Goal: Task Accomplishment & Management: Manage account settings

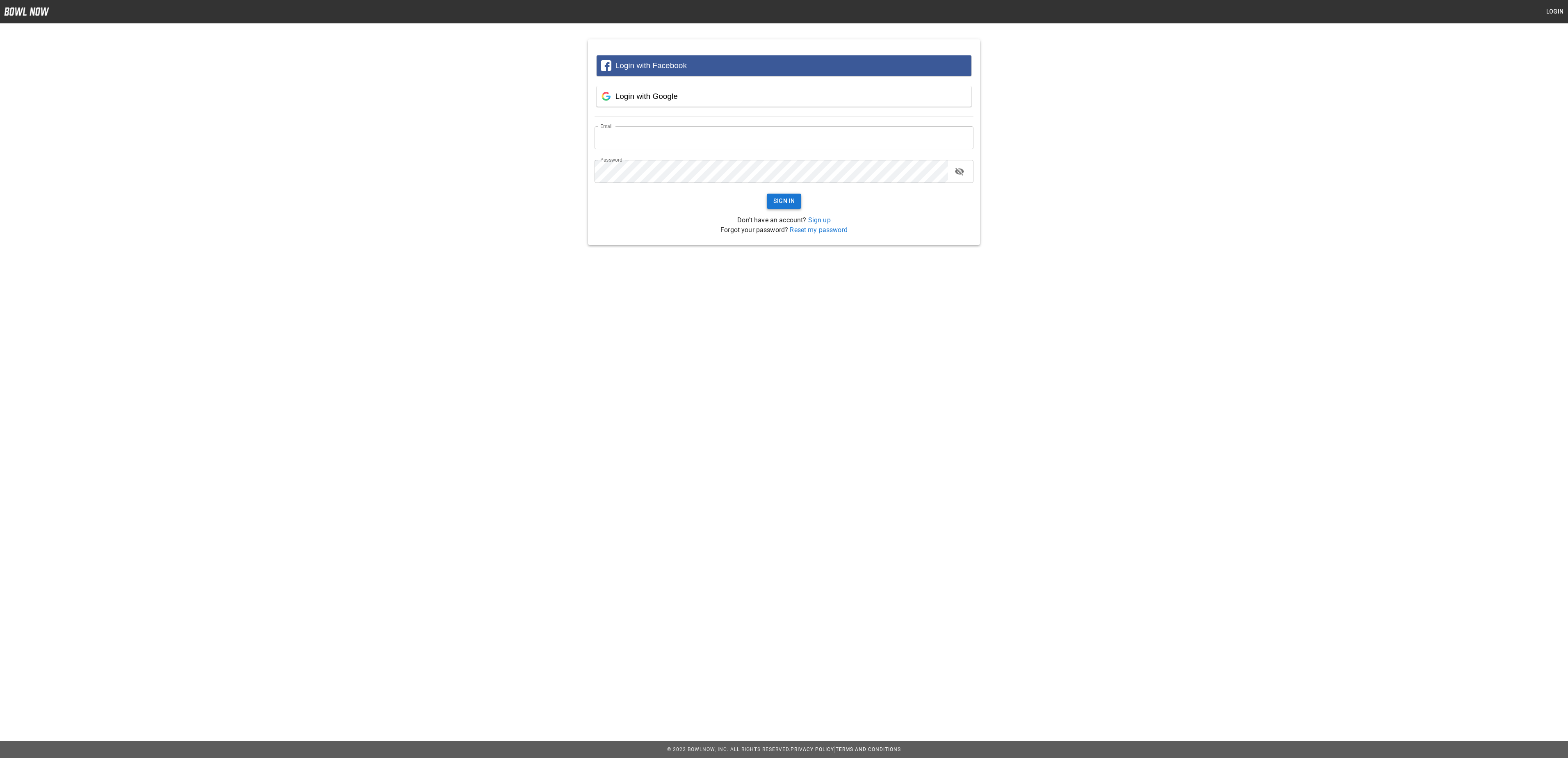
type input "**********"
click at [774, 200] on button "Sign In" at bounding box center [784, 201] width 35 height 15
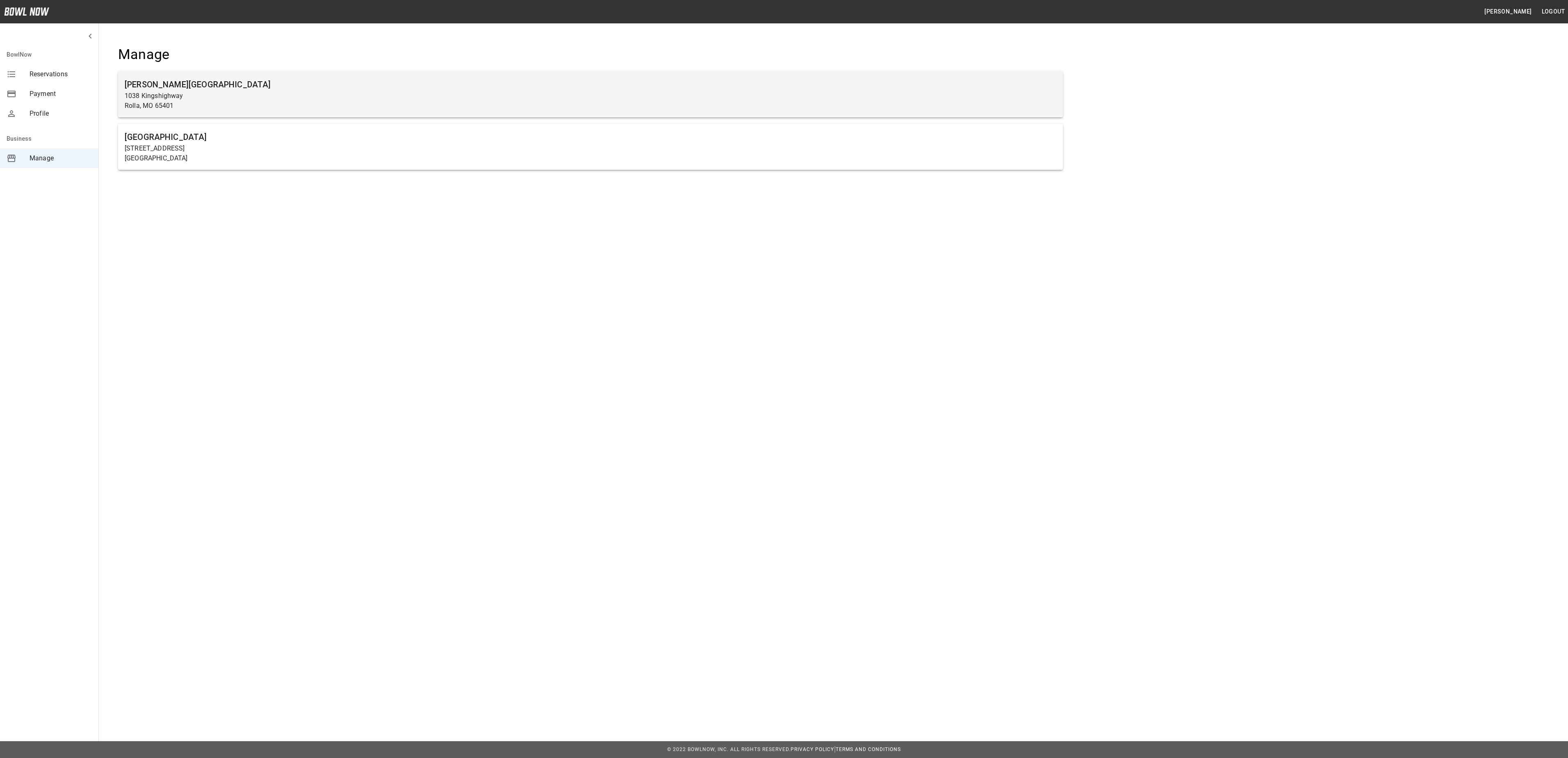
click at [674, 95] on p "1038 Kingshighway" at bounding box center [590, 95] width 931 height 10
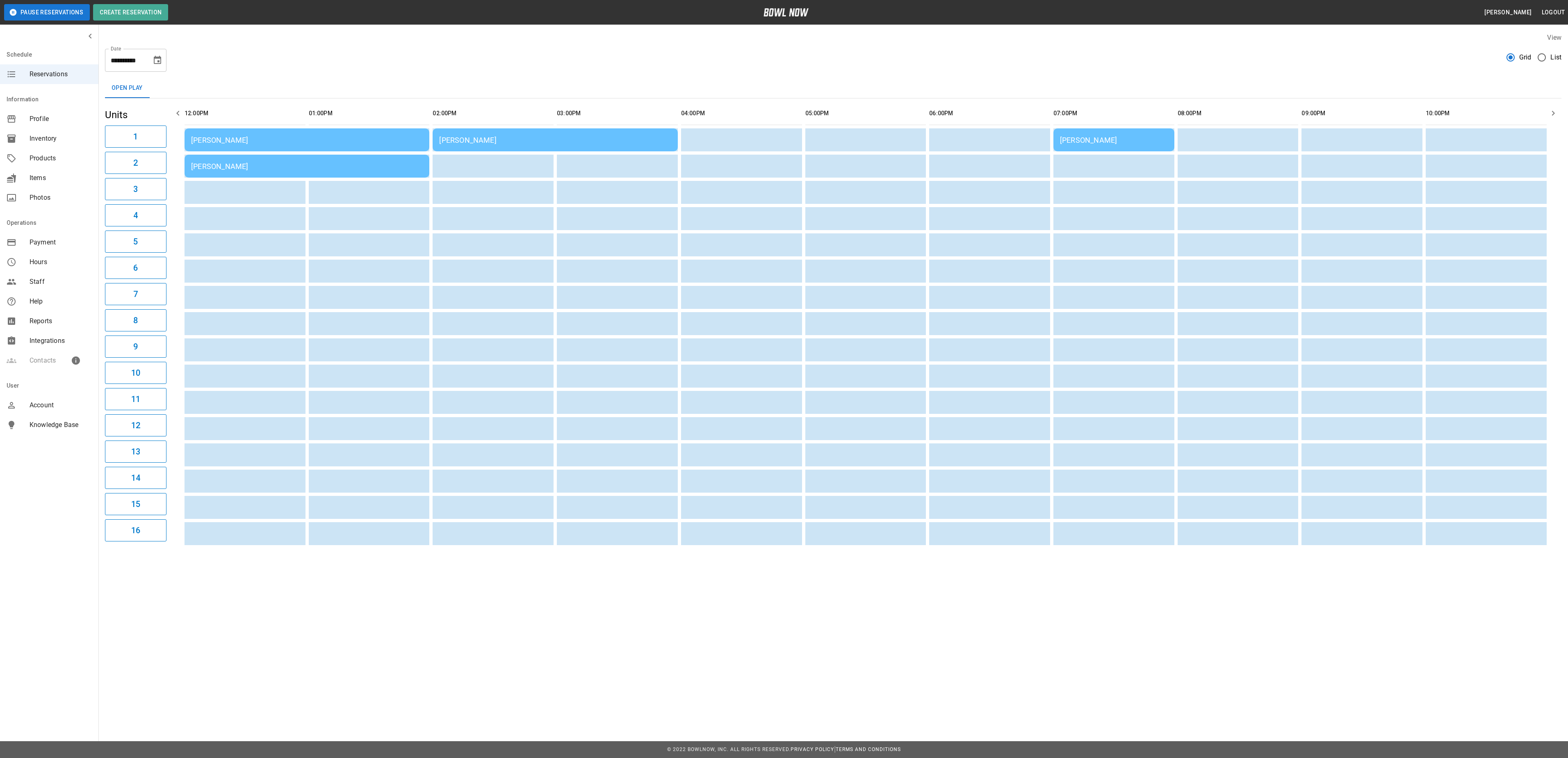
click at [336, 136] on div "[PERSON_NAME]" at bounding box center [307, 140] width 231 height 9
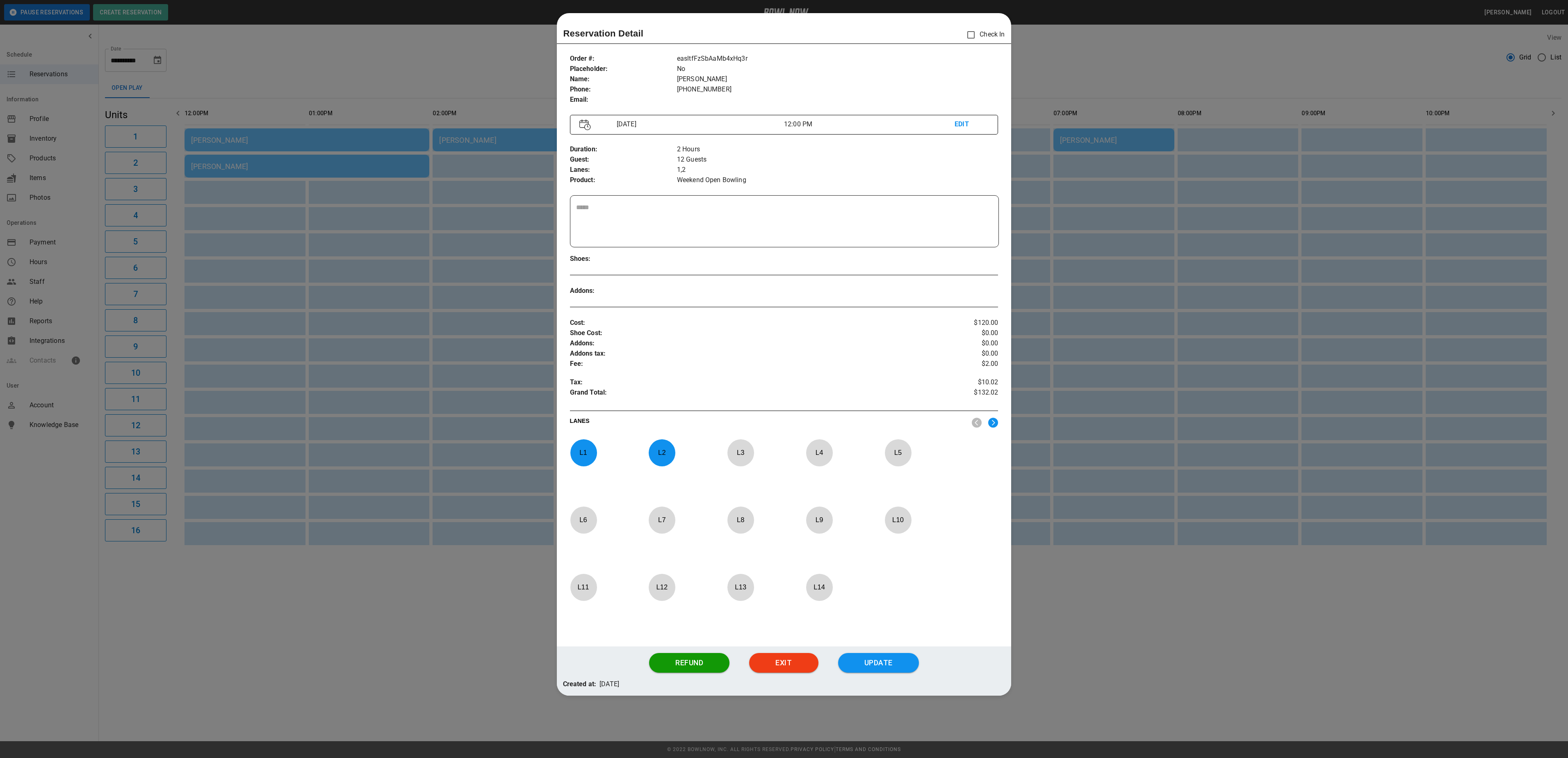
click at [1037, 64] on div at bounding box center [784, 379] width 1568 height 758
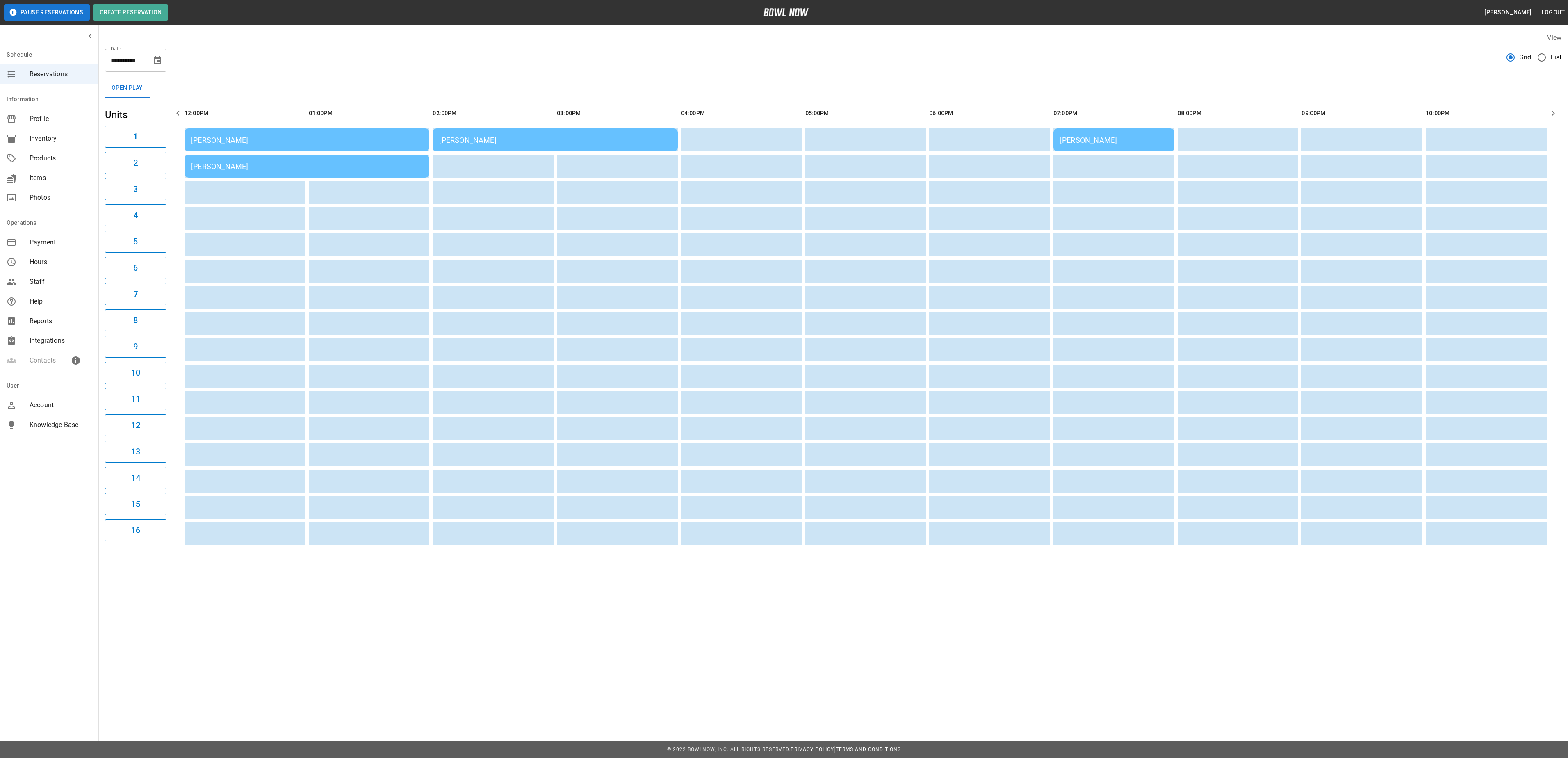
click at [588, 143] on div "[PERSON_NAME]" at bounding box center [554, 140] width 231 height 9
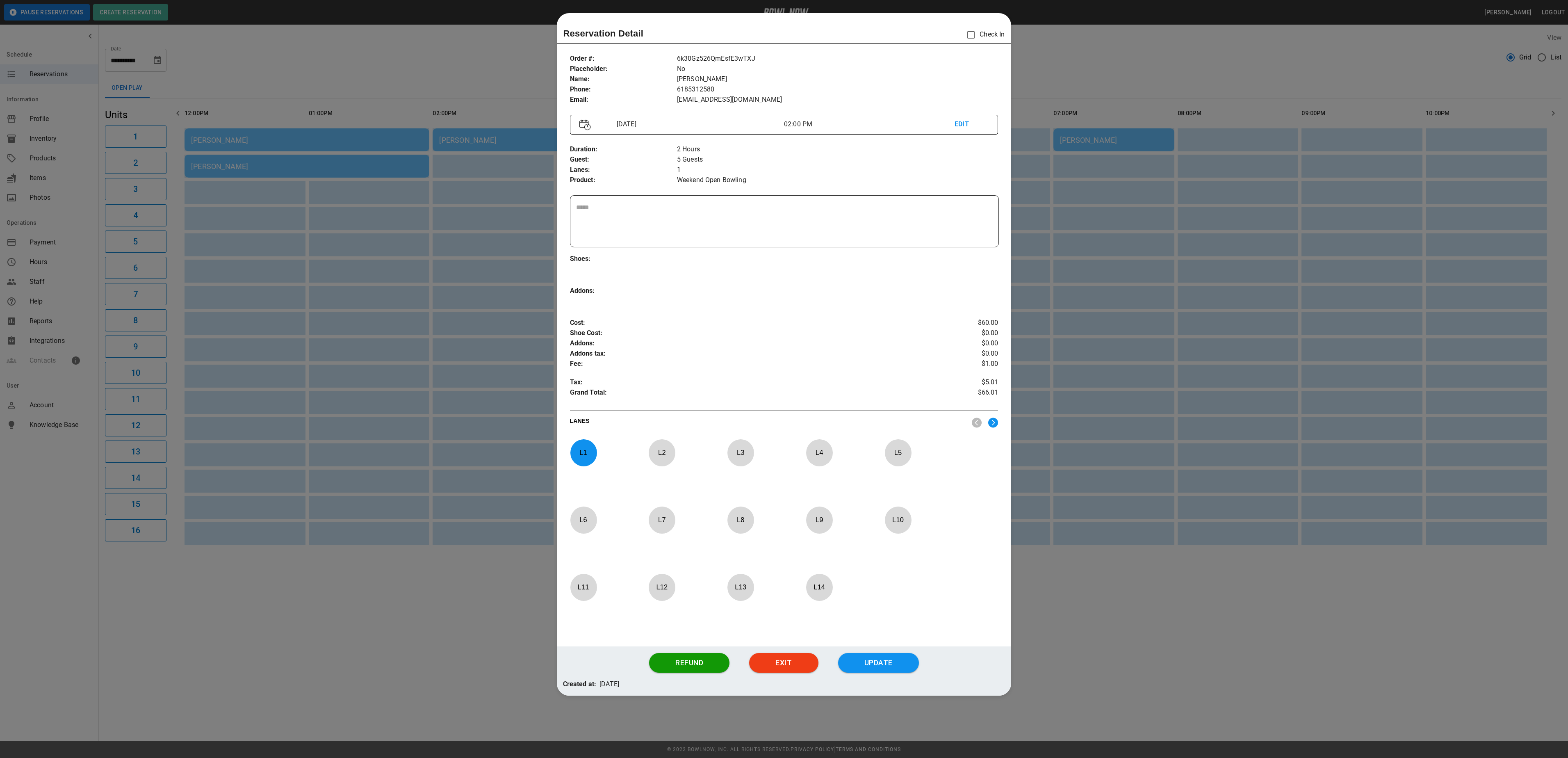
click at [1076, 85] on div at bounding box center [784, 379] width 1568 height 758
